Goal: Transaction & Acquisition: Purchase product/service

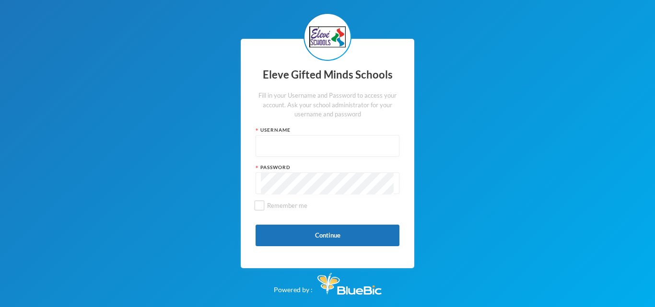
click at [275, 140] on input "text" at bounding box center [327, 147] width 133 height 22
type input "Admin"
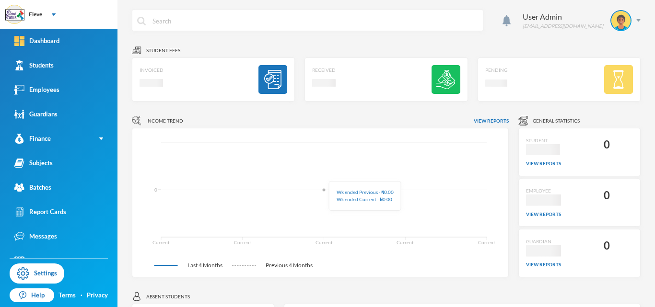
click at [336, 176] on icon "Current Current Current Current Current 0" at bounding box center [321, 203] width 362 height 134
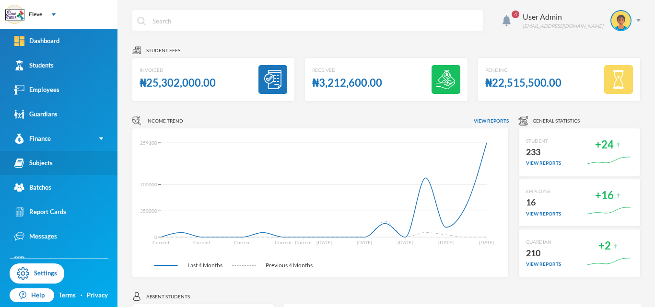
click at [31, 169] on link "Subjects" at bounding box center [58, 163] width 117 height 24
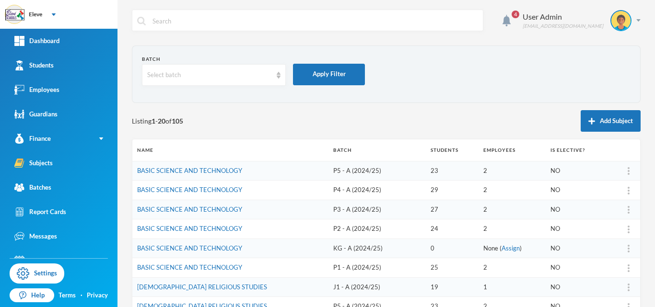
scroll to position [15, 0]
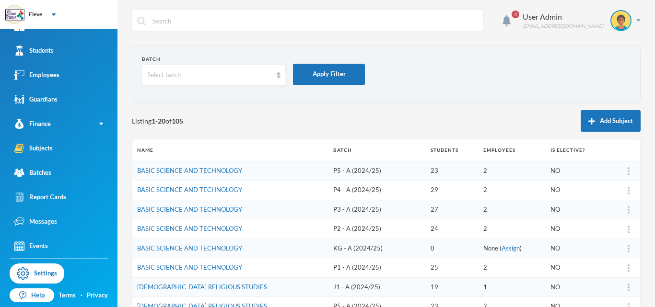
click at [648, 220] on div "4 User Admin [EMAIL_ADDRESS][DOMAIN_NAME] Batch Select batch Apply Filter Listi…" at bounding box center [386, 153] width 538 height 307
click at [646, 301] on div "4 User Admin [EMAIL_ADDRESS][DOMAIN_NAME] Batch Select batch Apply Filter Listi…" at bounding box center [386, 153] width 538 height 307
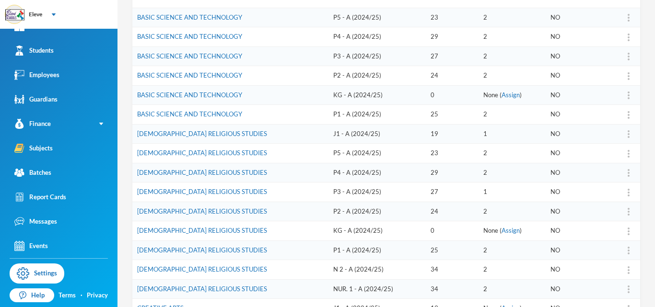
scroll to position [173, 0]
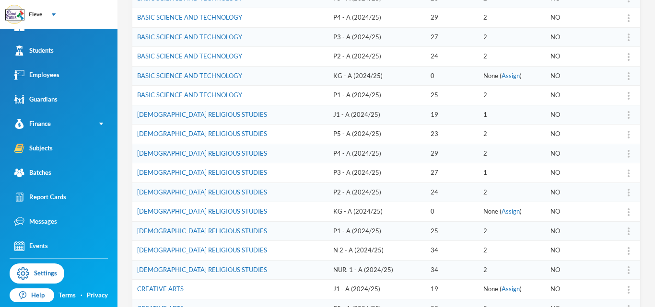
click at [329, 270] on td "NUR. 1 - A (2024/25)" at bounding box center [377, 270] width 98 height 20
click at [328, 270] on td "NUR. 1 - A (2024/25)" at bounding box center [377, 270] width 98 height 20
click at [328, 271] on td "NUR. 1 - A (2024/25)" at bounding box center [377, 270] width 98 height 20
click at [222, 269] on link "[DEMOGRAPHIC_DATA] RELIGIOUS STUDIES" at bounding box center [202, 270] width 130 height 8
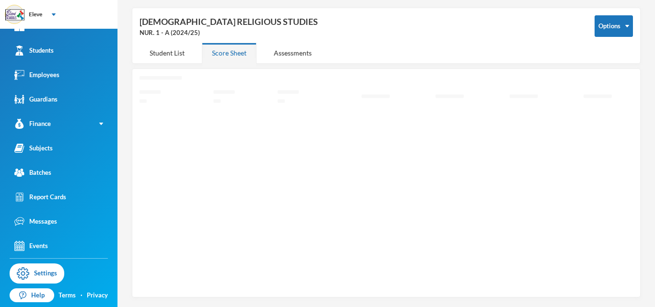
scroll to position [37, 0]
click at [172, 51] on div "Student List" at bounding box center [167, 53] width 55 height 21
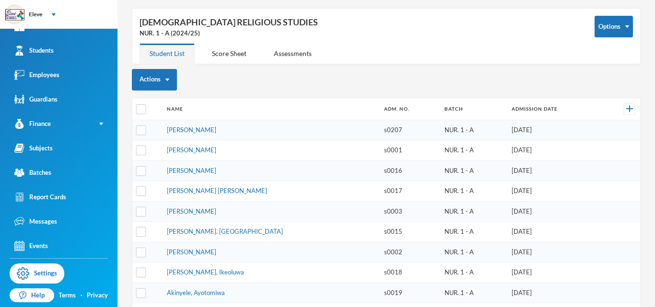
click at [276, 208] on td "[PERSON_NAME]" at bounding box center [270, 211] width 217 height 21
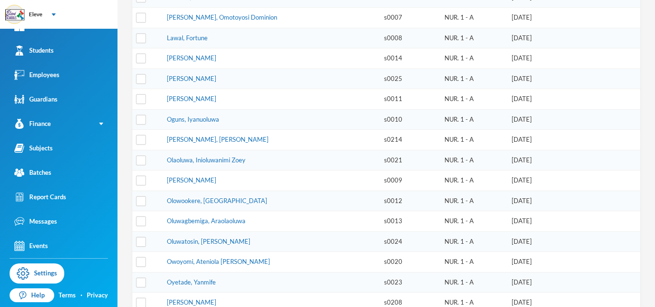
scroll to position [498, 0]
click at [204, 277] on link "Oyetade, Yanmife" at bounding box center [191, 281] width 49 height 8
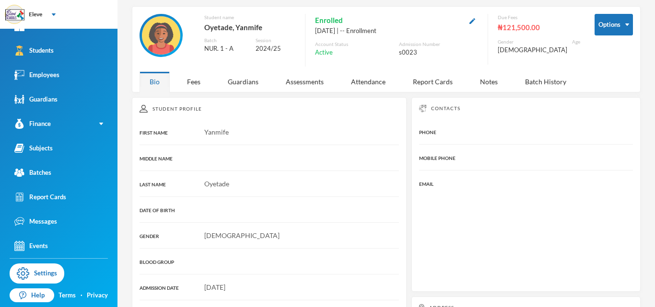
scroll to position [171, 0]
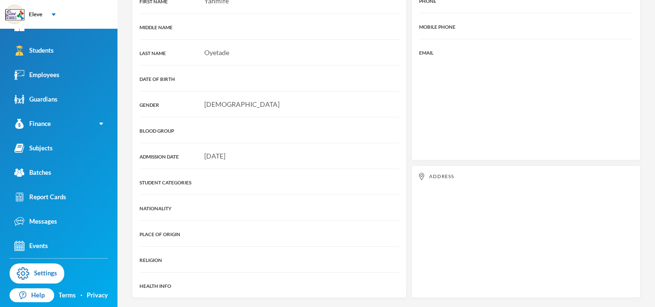
click at [304, 35] on div "Student Profile FIRST NAME [PERSON_NAME] MIDDLE NAME LAST NAME Oyetade DATE OF …" at bounding box center [269, 132] width 275 height 332
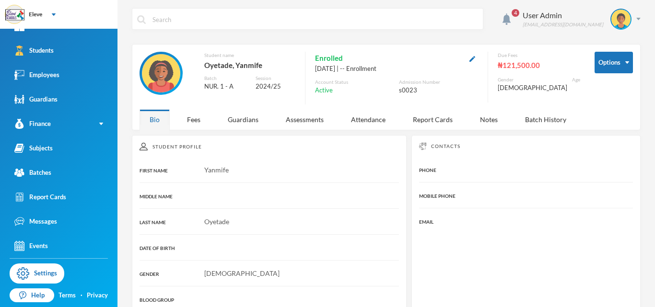
scroll to position [0, 0]
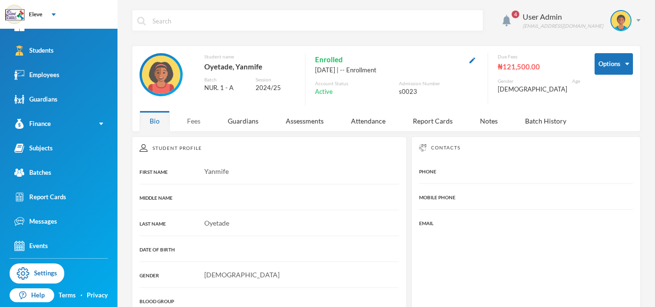
click at [189, 123] on div "Fees" at bounding box center [194, 121] width 34 height 21
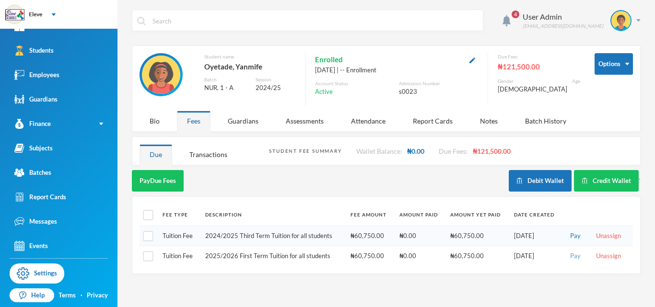
click at [573, 258] on button "Pay" at bounding box center [575, 256] width 16 height 11
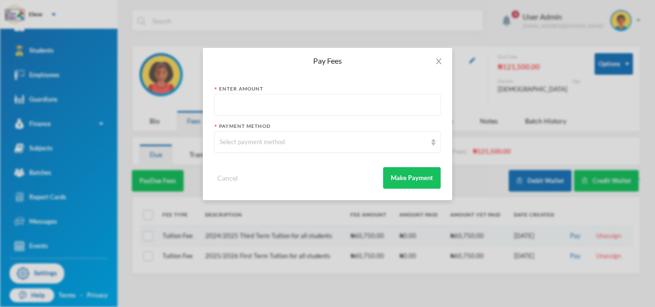
click at [339, 105] on input "text" at bounding box center [328, 105] width 216 height 22
type input "60750"
click at [305, 140] on div "Select payment method" at bounding box center [323, 143] width 207 height 10
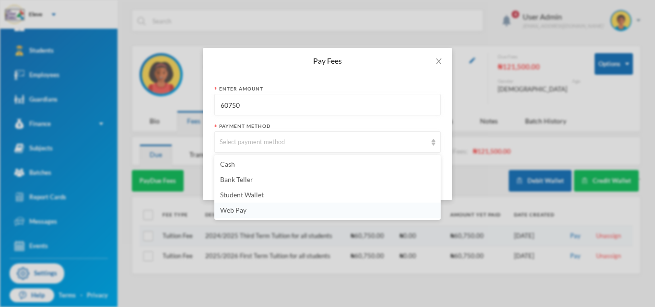
click at [223, 212] on span "Web Pay" at bounding box center [233, 210] width 26 height 8
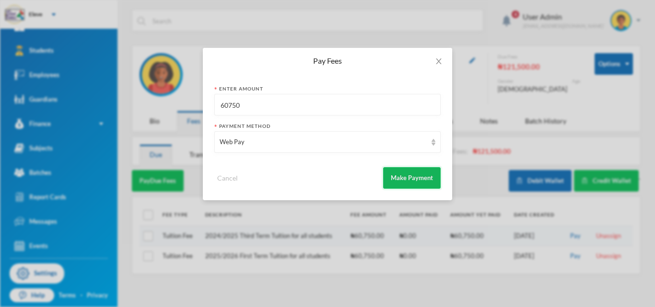
click at [412, 179] on button "Make Payment" at bounding box center [412, 178] width 58 height 22
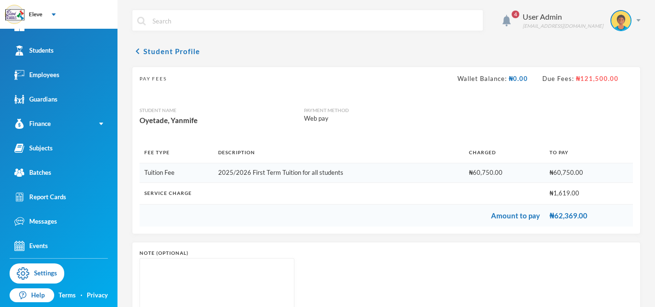
click at [556, 176] on td "₦60,750.00" at bounding box center [589, 174] width 88 height 20
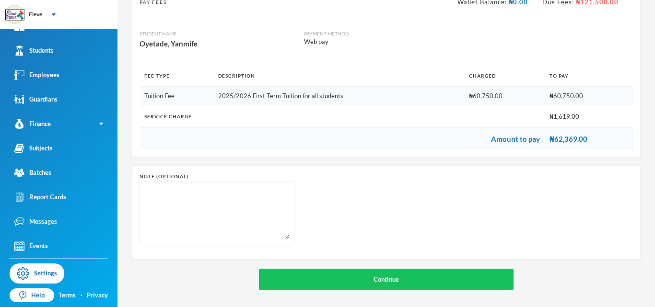
scroll to position [79, 0]
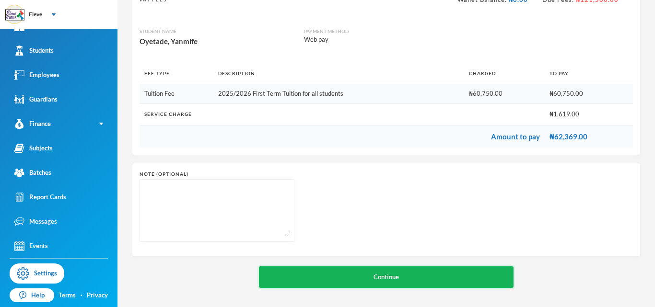
click at [358, 281] on button "Continue" at bounding box center [386, 278] width 255 height 22
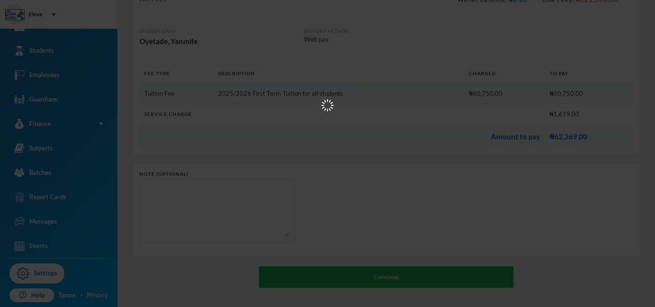
scroll to position [0, 0]
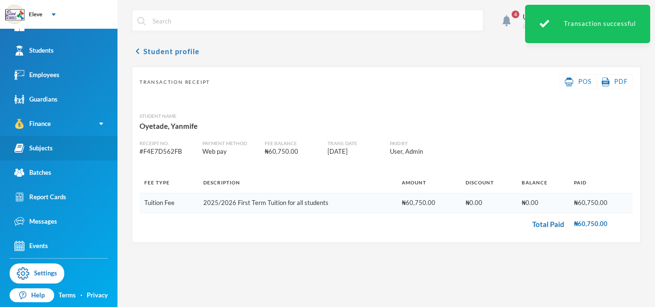
click at [39, 152] on div "Subjects" at bounding box center [33, 148] width 38 height 10
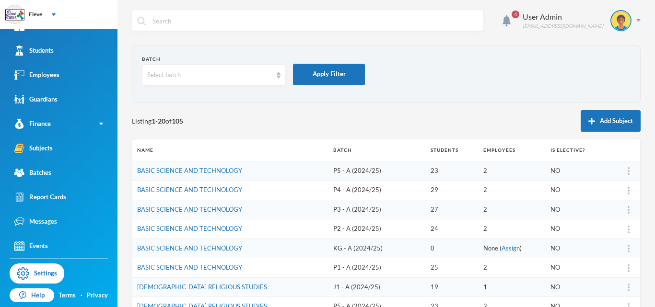
click at [328, 193] on td "P4 - A (2024/25)" at bounding box center [377, 191] width 98 height 20
click at [328, 192] on td "P4 - A (2024/25)" at bounding box center [377, 191] width 98 height 20
click at [222, 190] on link "BASIC SCIENCE AND TECHNOLOGY" at bounding box center [189, 190] width 105 height 8
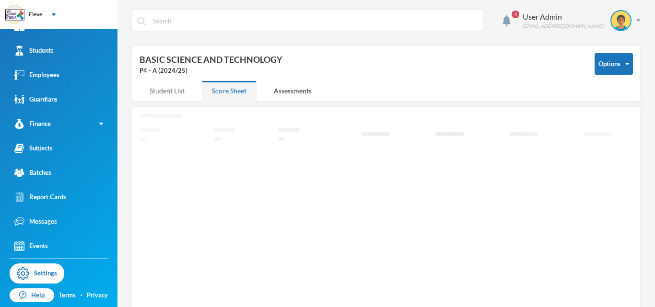
click at [171, 90] on div "Student List" at bounding box center [167, 91] width 55 height 21
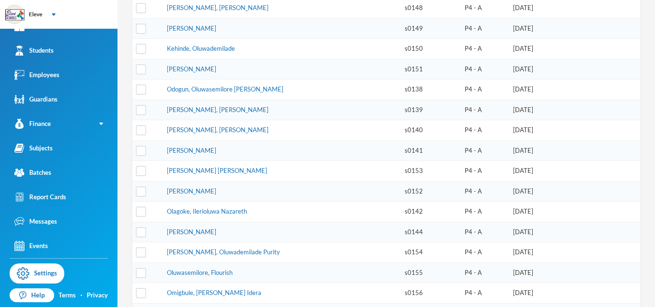
scroll to position [403, 0]
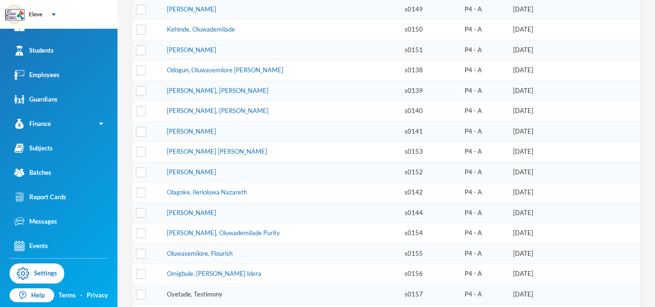
click at [175, 291] on link "Oyetade, Testimony" at bounding box center [195, 295] width 56 height 8
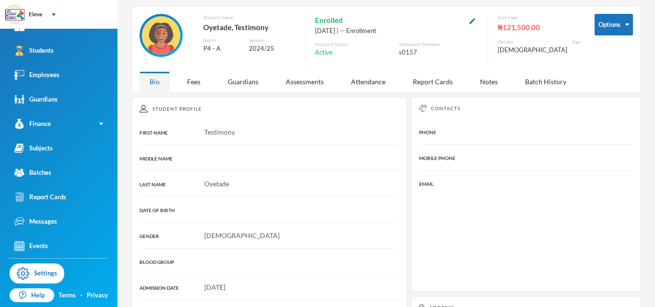
scroll to position [171, 0]
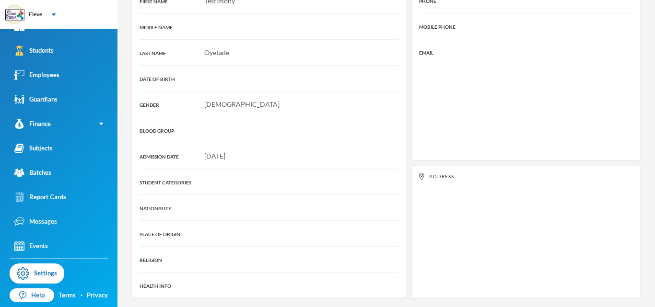
click at [211, 267] on div "Student Profile FIRST NAME Testimony MIDDLE NAME LAST NAME Oyetade DATE OF BIRT…" at bounding box center [269, 132] width 275 height 332
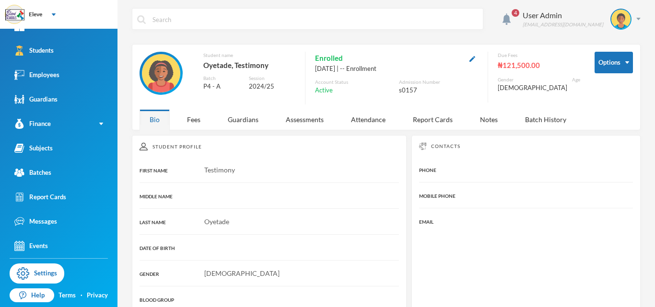
scroll to position [0, 0]
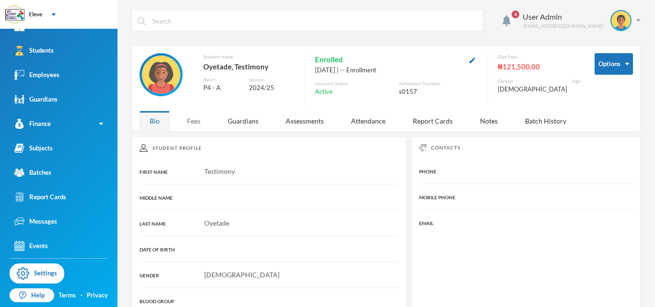
click at [193, 123] on div "Fees" at bounding box center [194, 121] width 34 height 21
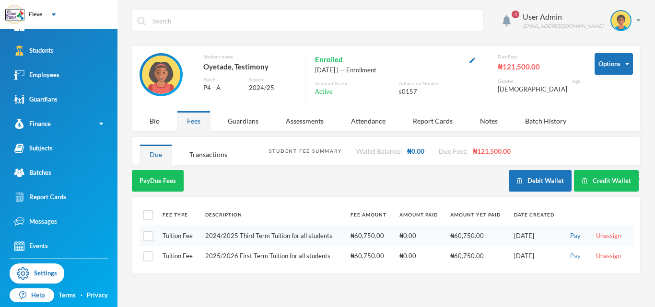
click at [575, 258] on button "Pay" at bounding box center [575, 256] width 16 height 11
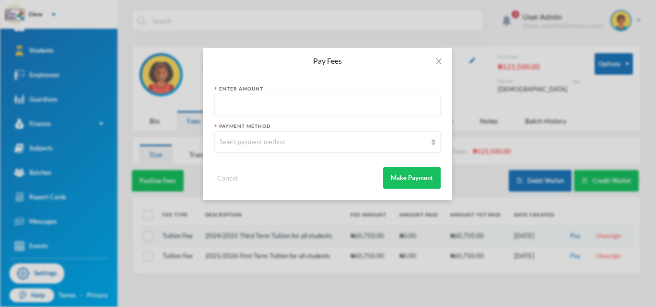
click at [264, 99] on input "text" at bounding box center [328, 105] width 216 height 22
type input "60750"
click at [344, 142] on div "Select payment method" at bounding box center [323, 143] width 207 height 10
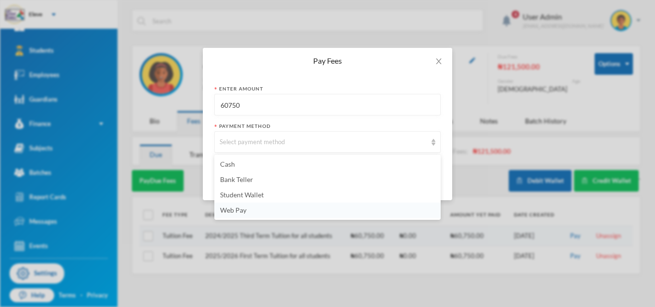
click at [232, 210] on span "Web Pay" at bounding box center [233, 210] width 26 height 8
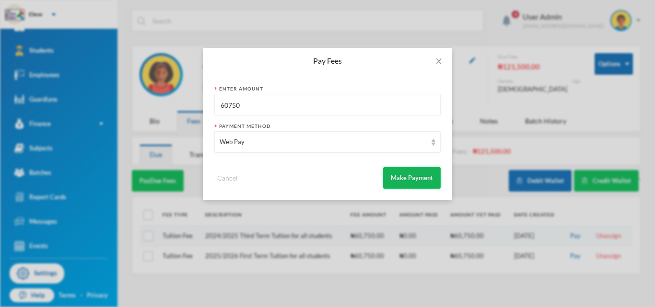
click at [395, 179] on button "Make Payment" at bounding box center [412, 178] width 58 height 22
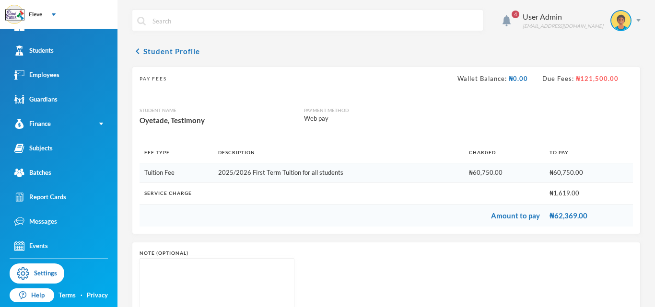
click at [395, 179] on td "2025/2026 First Term Tuition for all students" at bounding box center [338, 174] width 251 height 20
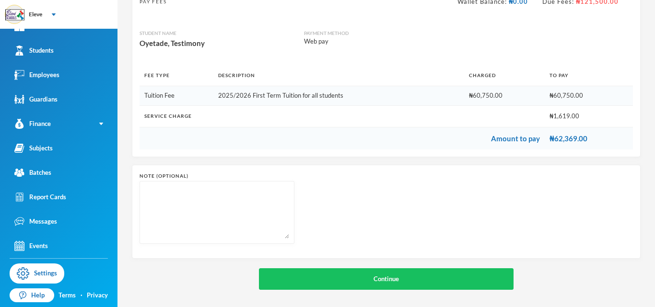
scroll to position [79, 0]
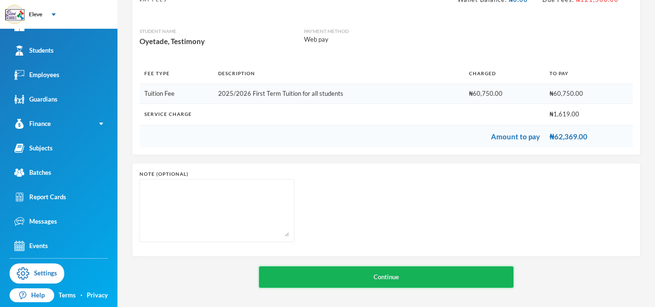
click at [379, 276] on button "Continue" at bounding box center [386, 278] width 255 height 22
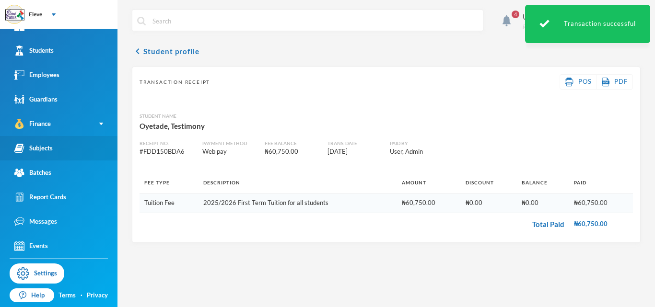
click at [49, 143] on link "Subjects" at bounding box center [58, 148] width 117 height 24
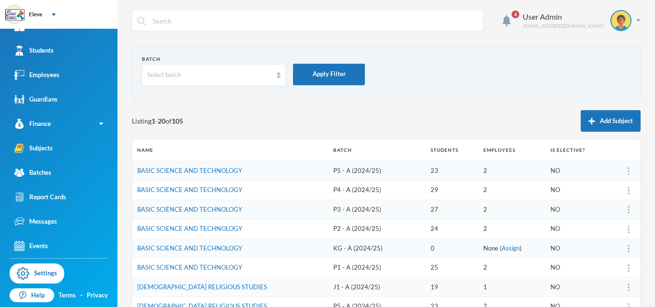
click at [328, 234] on td "P2 - A (2024/25)" at bounding box center [377, 230] width 98 height 20
click at [210, 227] on link "BASIC SCIENCE AND TECHNOLOGY" at bounding box center [189, 229] width 105 height 8
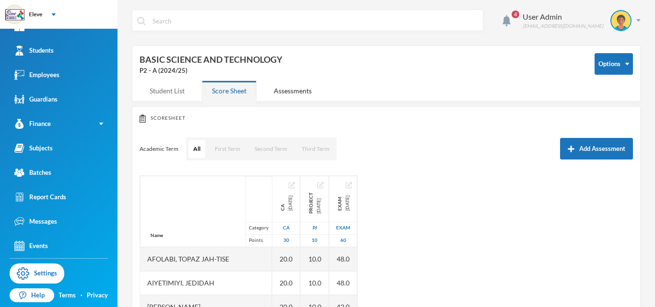
click at [166, 89] on div "Student List" at bounding box center [167, 91] width 55 height 21
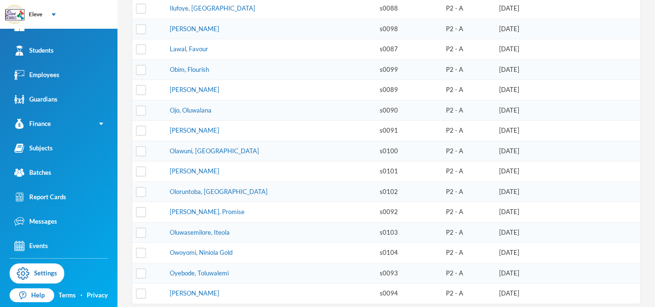
scroll to position [343, 0]
click at [199, 289] on link "[PERSON_NAME]" at bounding box center [194, 293] width 49 height 8
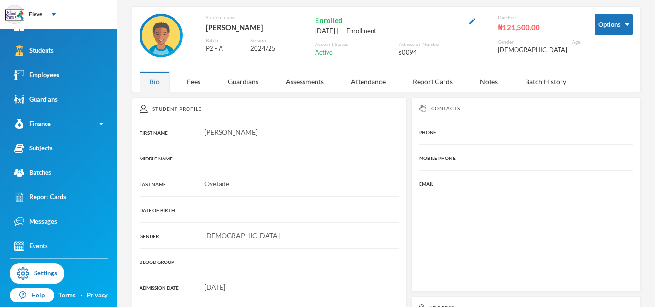
scroll to position [171, 0]
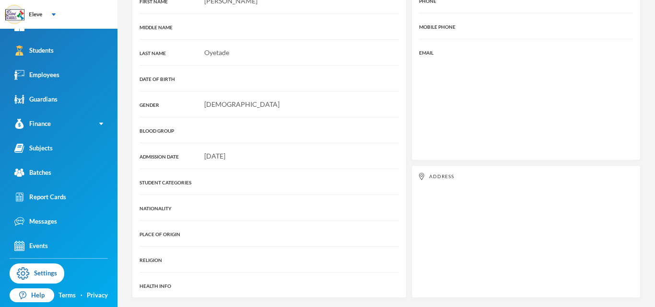
click at [206, 256] on div "RELIGION" at bounding box center [269, 260] width 259 height 10
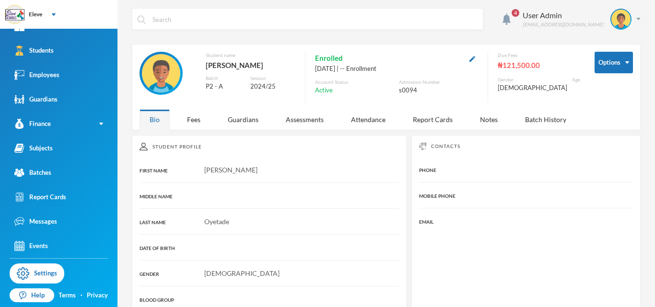
scroll to position [0, 0]
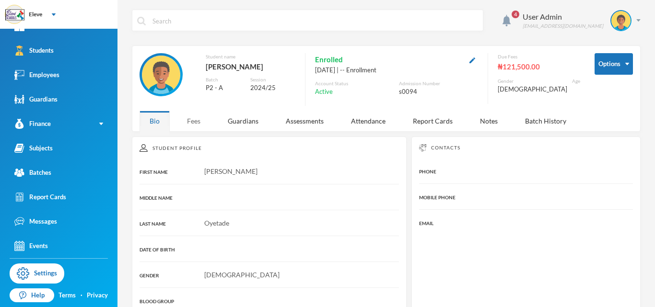
click at [194, 123] on div "Fees" at bounding box center [194, 121] width 34 height 21
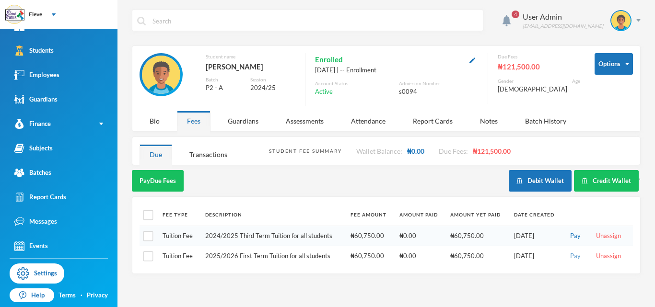
click at [572, 257] on button "Pay" at bounding box center [575, 256] width 16 height 11
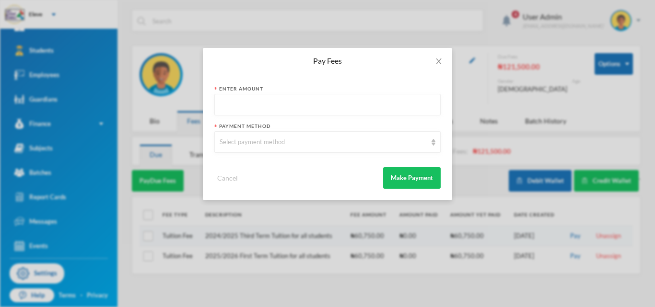
click at [303, 107] on input "text" at bounding box center [328, 105] width 216 height 22
type input "60750"
click at [315, 147] on div "Select payment method" at bounding box center [327, 142] width 226 height 22
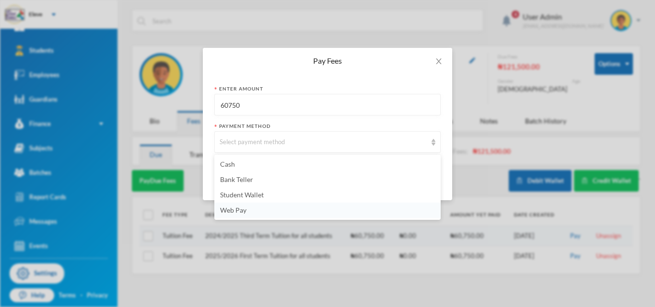
click at [232, 214] on li "Web Pay" at bounding box center [327, 210] width 226 height 15
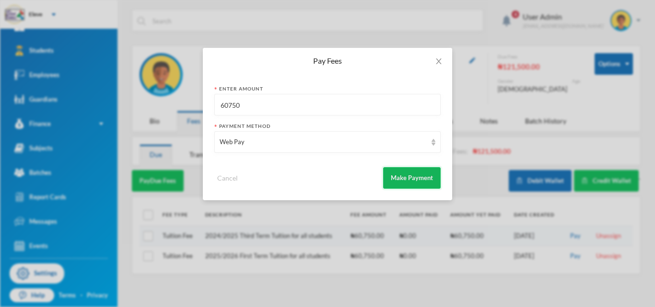
click at [396, 177] on button "Make Payment" at bounding box center [412, 178] width 58 height 22
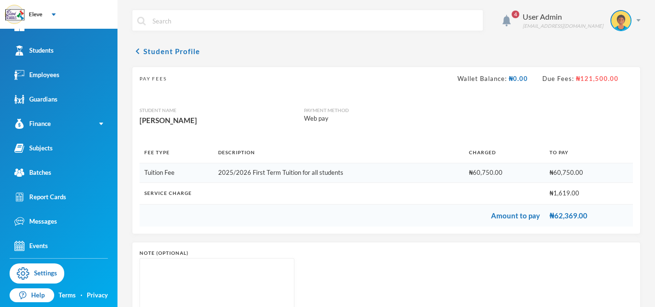
click at [484, 165] on td "₦60,750.00" at bounding box center [504, 174] width 80 height 20
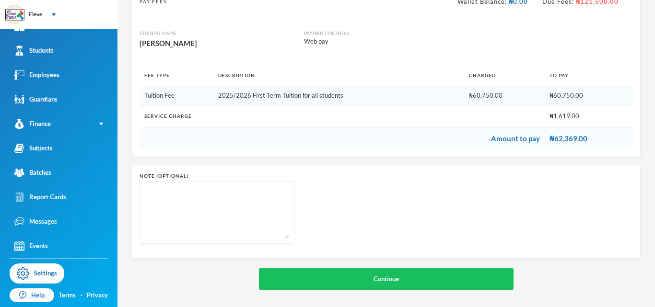
scroll to position [79, 0]
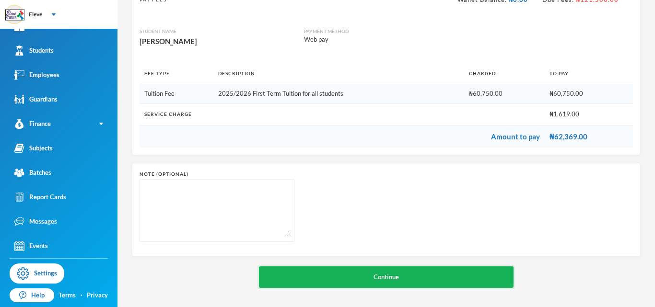
click at [367, 279] on button "Continue" at bounding box center [386, 278] width 255 height 22
